Goal: Task Accomplishment & Management: Manage account settings

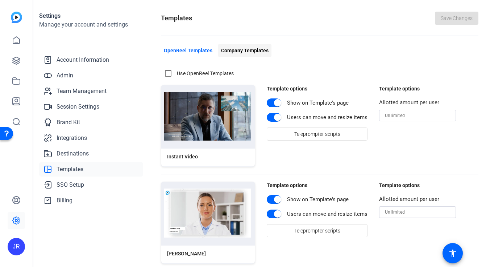
click at [252, 54] on span "Company Templates" at bounding box center [245, 51] width 48 height 8
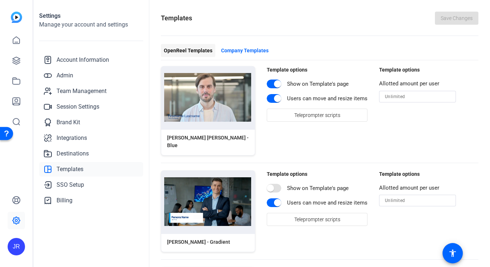
click at [173, 54] on span "button" at bounding box center [188, 50] width 54 height 17
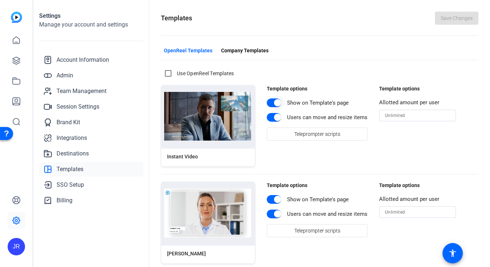
click at [272, 102] on span "button" at bounding box center [278, 102] width 15 height 15
click at [276, 199] on span "button" at bounding box center [277, 199] width 7 height 7
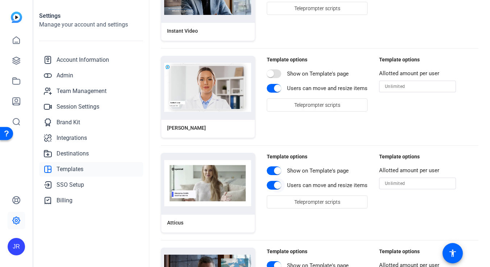
scroll to position [130, 0]
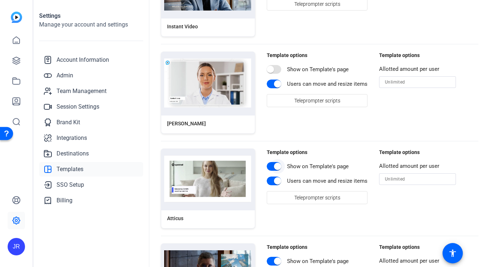
click at [270, 166] on span "button" at bounding box center [274, 166] width 15 height 9
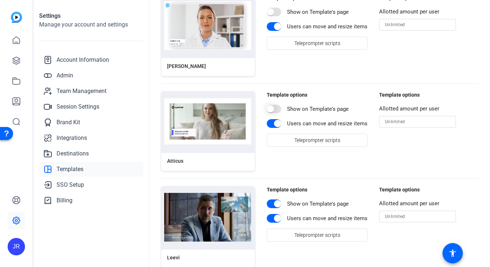
scroll to position [239, 0]
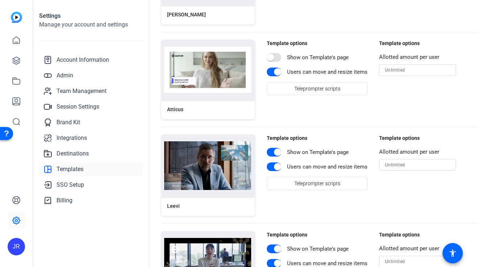
click at [267, 146] on div "Template options Show on Template's page Users can move and resize items Telepr…" at bounding box center [317, 175] width 101 height 82
click at [272, 157] on span "button" at bounding box center [278, 152] width 15 height 15
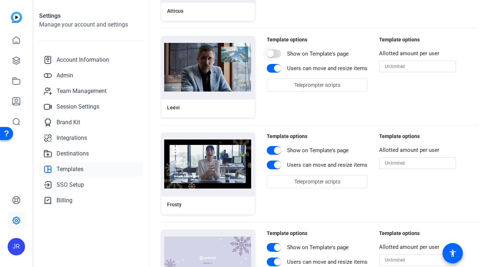
scroll to position [362, 0]
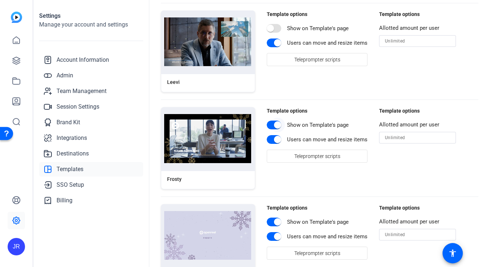
click at [268, 127] on span "button" at bounding box center [274, 124] width 15 height 9
click at [275, 220] on span "button" at bounding box center [277, 221] width 7 height 7
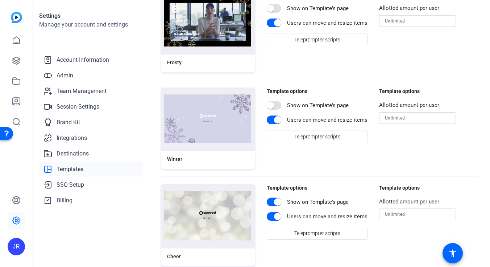
scroll to position [481, 0]
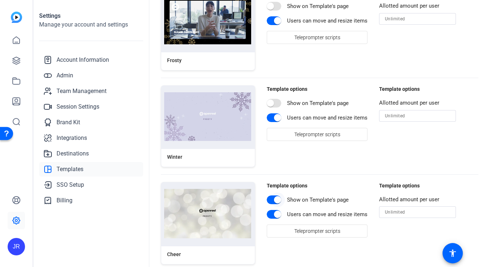
click at [275, 204] on span "button" at bounding box center [278, 199] width 15 height 15
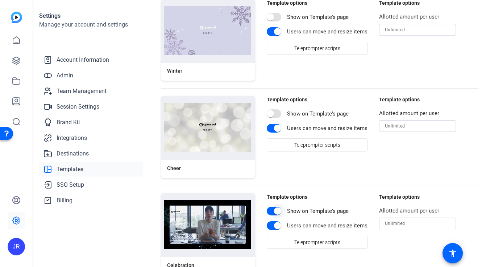
click at [274, 212] on span "button" at bounding box center [277, 210] width 7 height 7
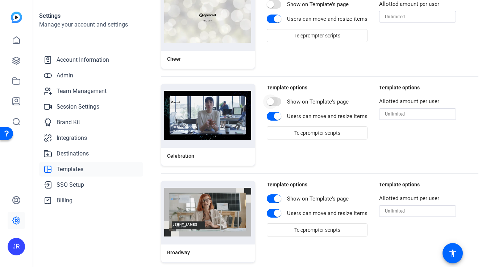
scroll to position [679, 0]
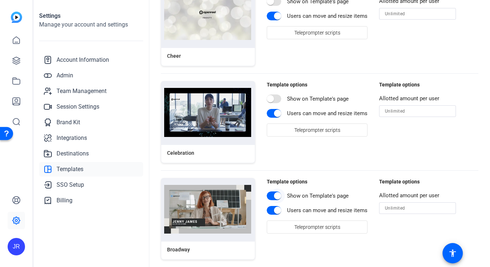
click at [274, 200] on span "button" at bounding box center [278, 195] width 15 height 15
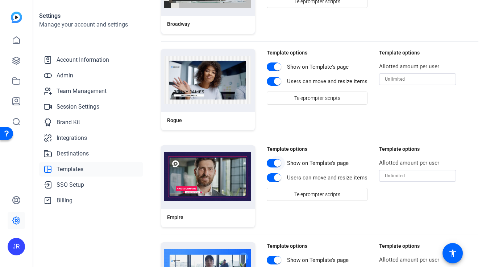
scroll to position [911, 0]
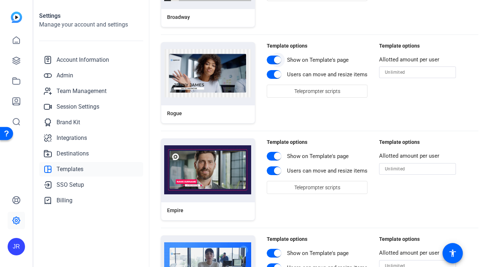
click at [273, 61] on span "button" at bounding box center [278, 60] width 15 height 15
click at [268, 153] on span "button" at bounding box center [274, 156] width 15 height 9
click at [274, 254] on span "button" at bounding box center [277, 252] width 7 height 7
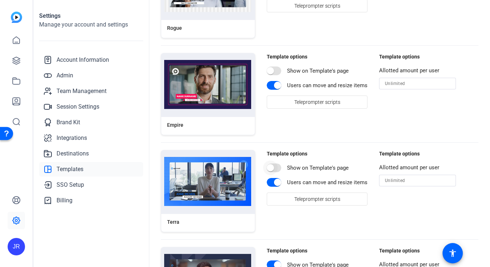
scroll to position [1025, 0]
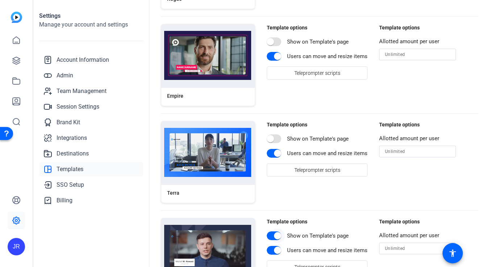
click at [276, 240] on span "button" at bounding box center [278, 235] width 15 height 15
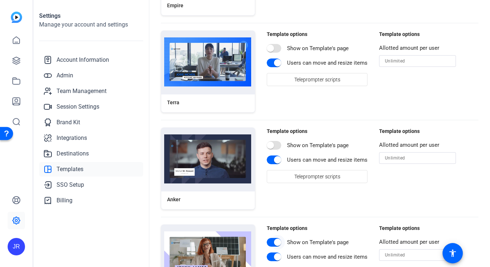
click at [275, 239] on span "button" at bounding box center [277, 241] width 7 height 7
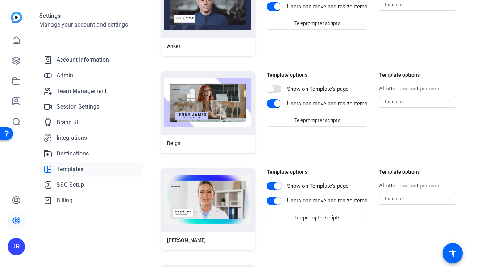
click at [274, 189] on span "button" at bounding box center [278, 185] width 15 height 15
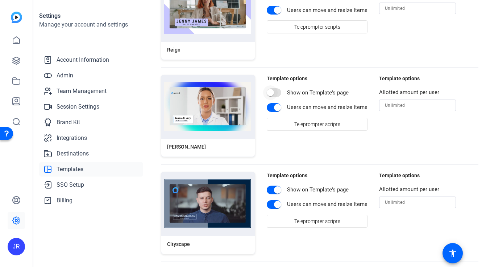
click at [274, 189] on span "button" at bounding box center [277, 189] width 7 height 7
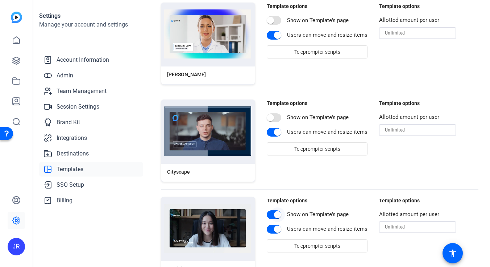
click at [273, 210] on span "button" at bounding box center [278, 214] width 15 height 15
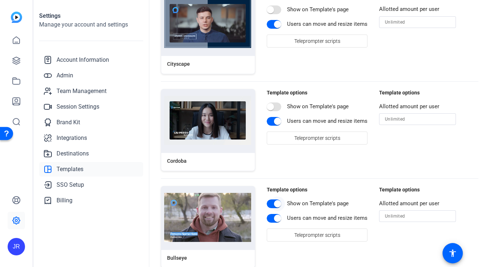
click at [274, 200] on span "button" at bounding box center [278, 203] width 15 height 15
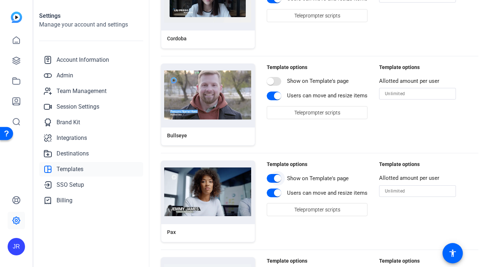
click at [274, 184] on span "button" at bounding box center [278, 178] width 15 height 15
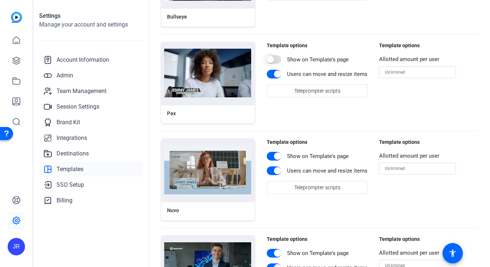
scroll to position [1809, 0]
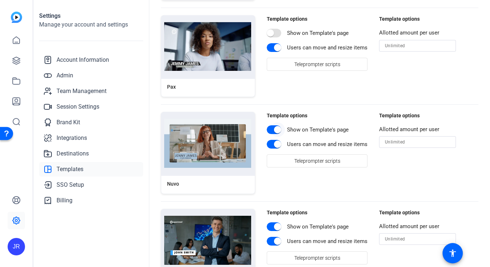
click at [274, 130] on span "button" at bounding box center [277, 129] width 7 height 7
click at [274, 223] on span "button" at bounding box center [278, 226] width 15 height 15
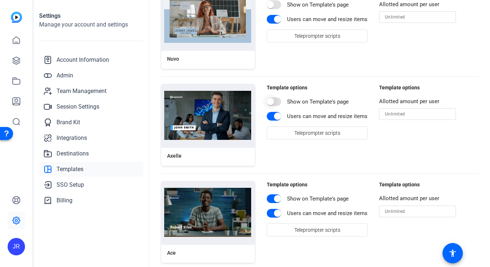
scroll to position [1963, 0]
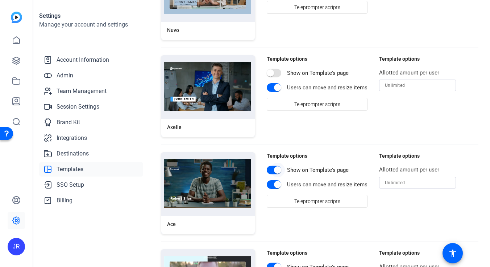
click at [274, 174] on span "button" at bounding box center [278, 169] width 15 height 15
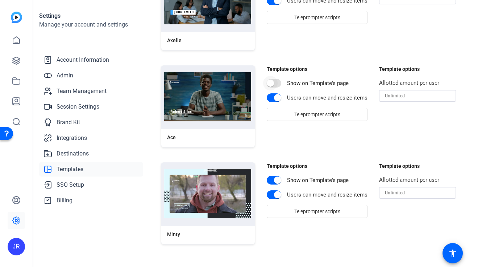
scroll to position [2053, 0]
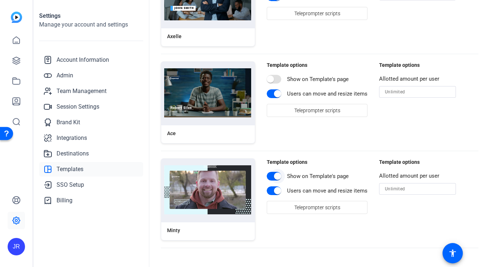
click at [273, 183] on span "button" at bounding box center [278, 176] width 15 height 15
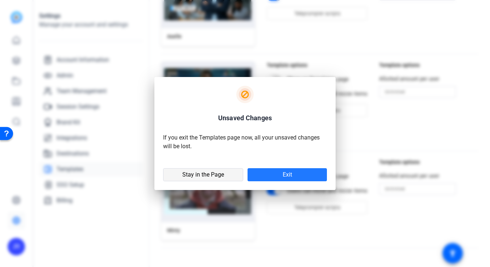
click at [213, 176] on span "Stay in the Page" at bounding box center [203, 174] width 42 height 7
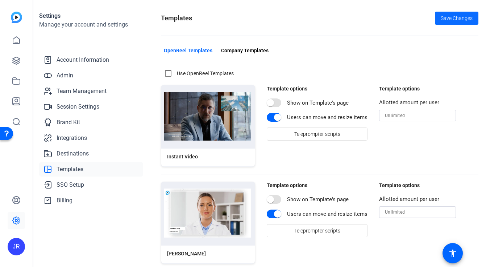
click at [456, 17] on span "Save Changes" at bounding box center [457, 19] width 32 height 8
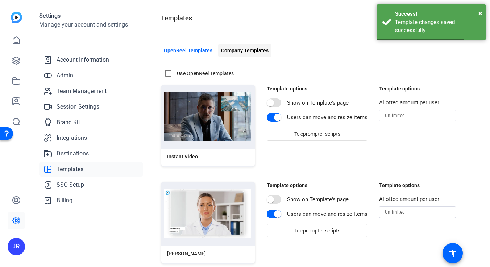
scroll to position [0, 0]
click at [235, 48] on span "Company Templates" at bounding box center [245, 50] width 48 height 8
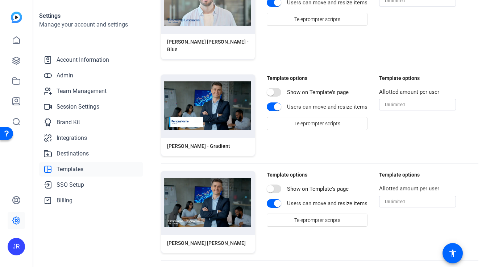
scroll to position [0, 0]
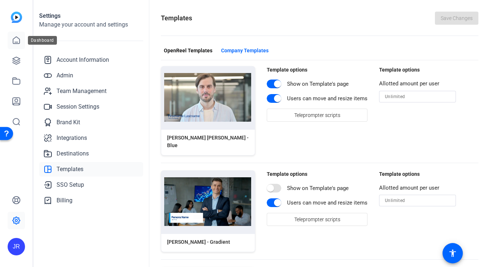
click at [18, 42] on icon at bounding box center [16, 40] width 9 height 9
